Goal: Task Accomplishment & Management: Use online tool/utility

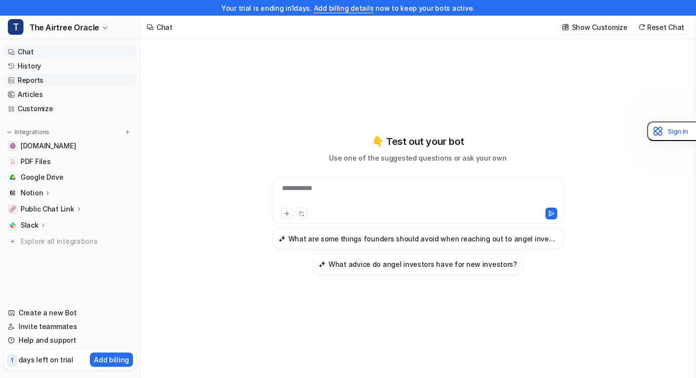
type textarea "**********"
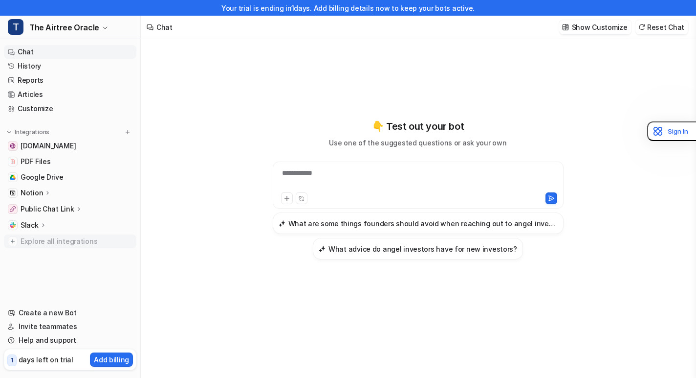
scroll to position [16, 0]
click at [23, 191] on p "Notion" at bounding box center [32, 193] width 22 height 10
click at [33, 210] on p "Overview" at bounding box center [43, 207] width 31 height 10
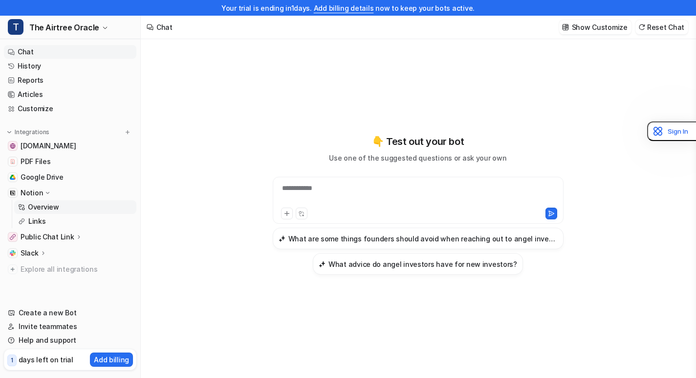
click at [56, 204] on p "Overview" at bounding box center [43, 207] width 31 height 10
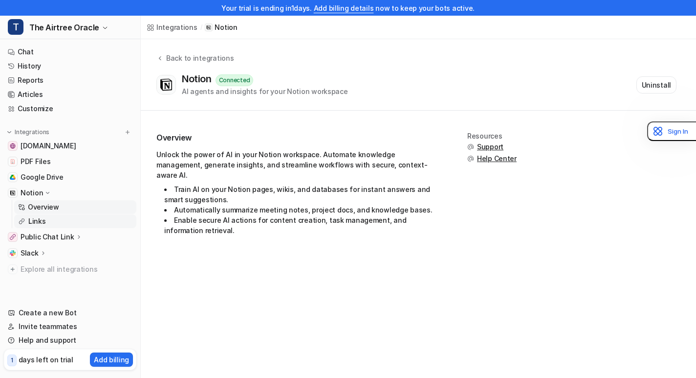
click at [41, 218] on p "Links" at bounding box center [37, 221] width 18 height 10
click at [40, 220] on p "Links" at bounding box center [37, 221] width 18 height 10
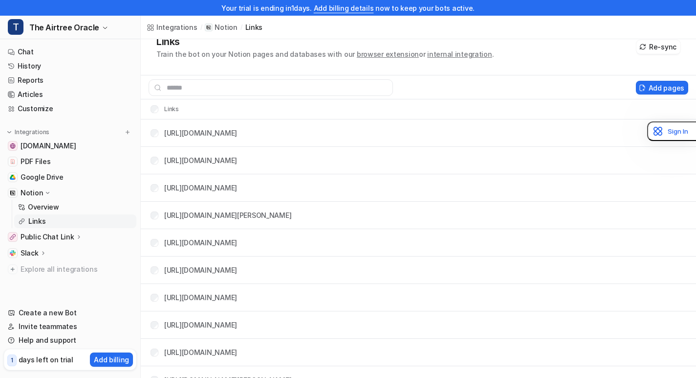
scroll to position [29, 0]
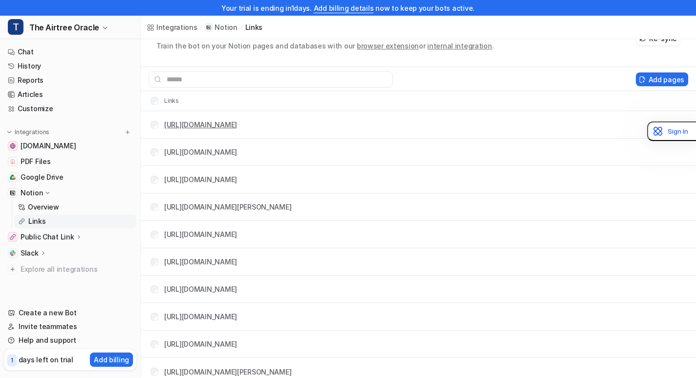
click at [237, 121] on link "[URL][DOMAIN_NAME]" at bounding box center [200, 124] width 73 height 8
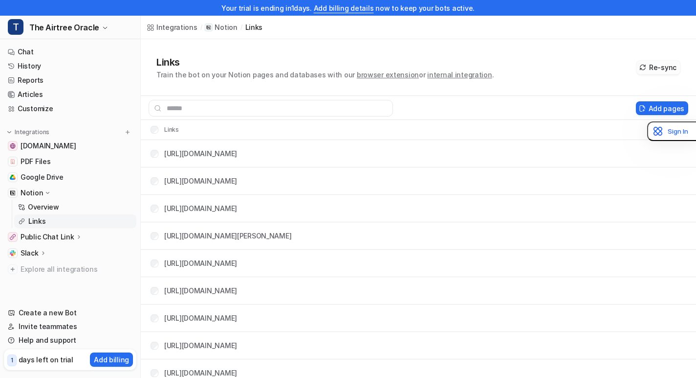
click at [661, 64] on button "Re-sync" at bounding box center [659, 68] width 44 height 14
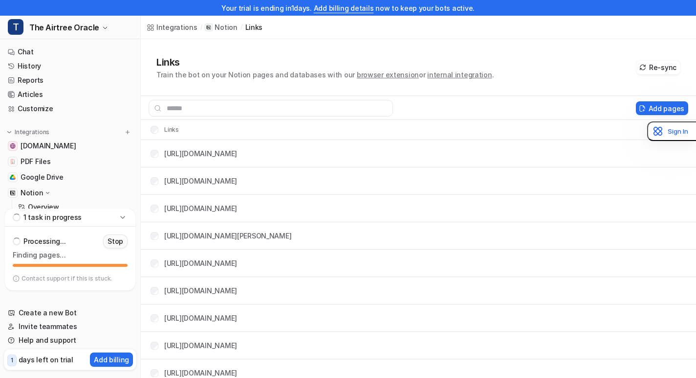
click at [110, 240] on p "Stop" at bounding box center [116, 241] width 16 height 10
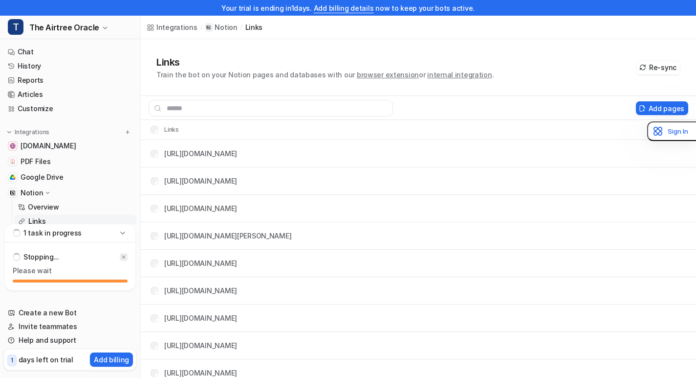
click at [123, 255] on icon at bounding box center [124, 257] width 6 height 6
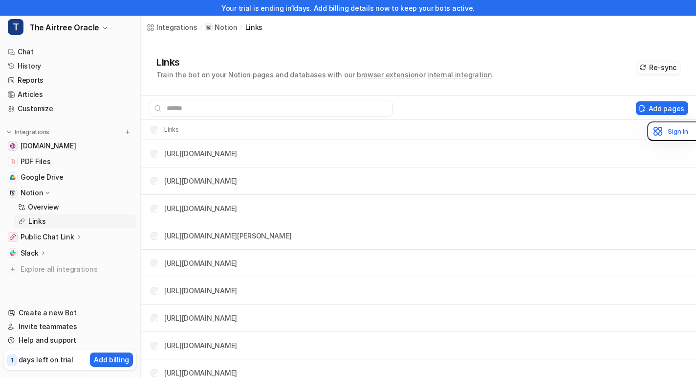
click at [661, 61] on button "Re-sync" at bounding box center [659, 68] width 44 height 14
